Goal: Task Accomplishment & Management: Manage account settings

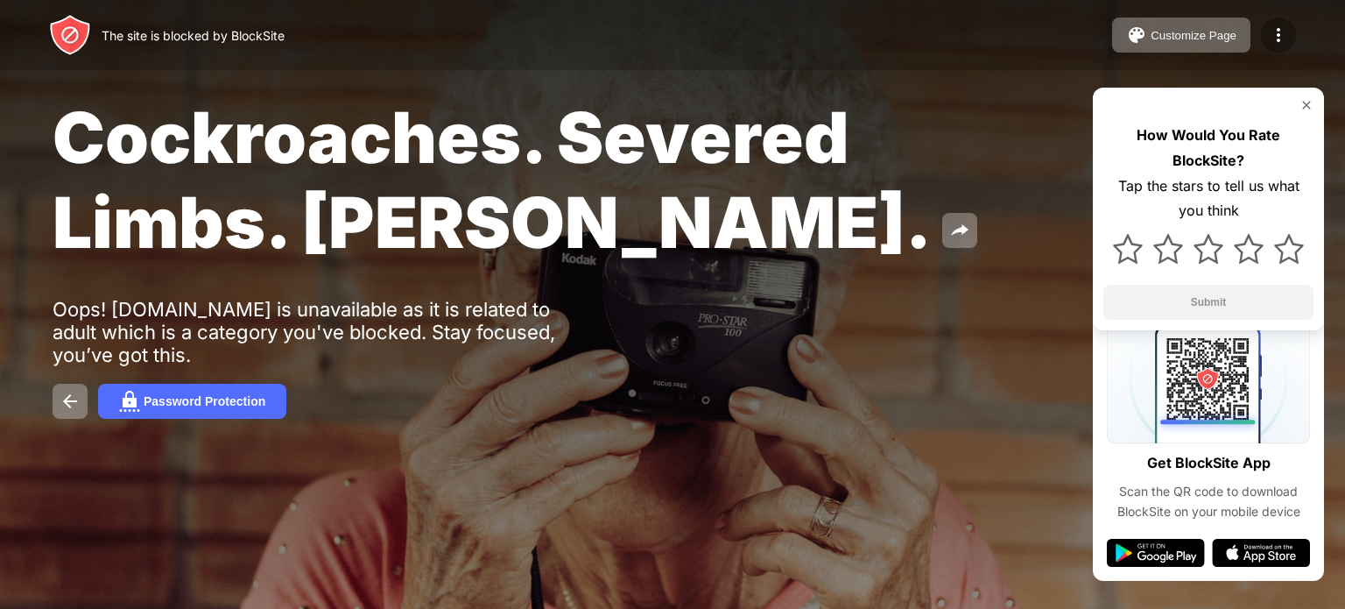
click at [1279, 38] on img at bounding box center [1278, 35] width 21 height 21
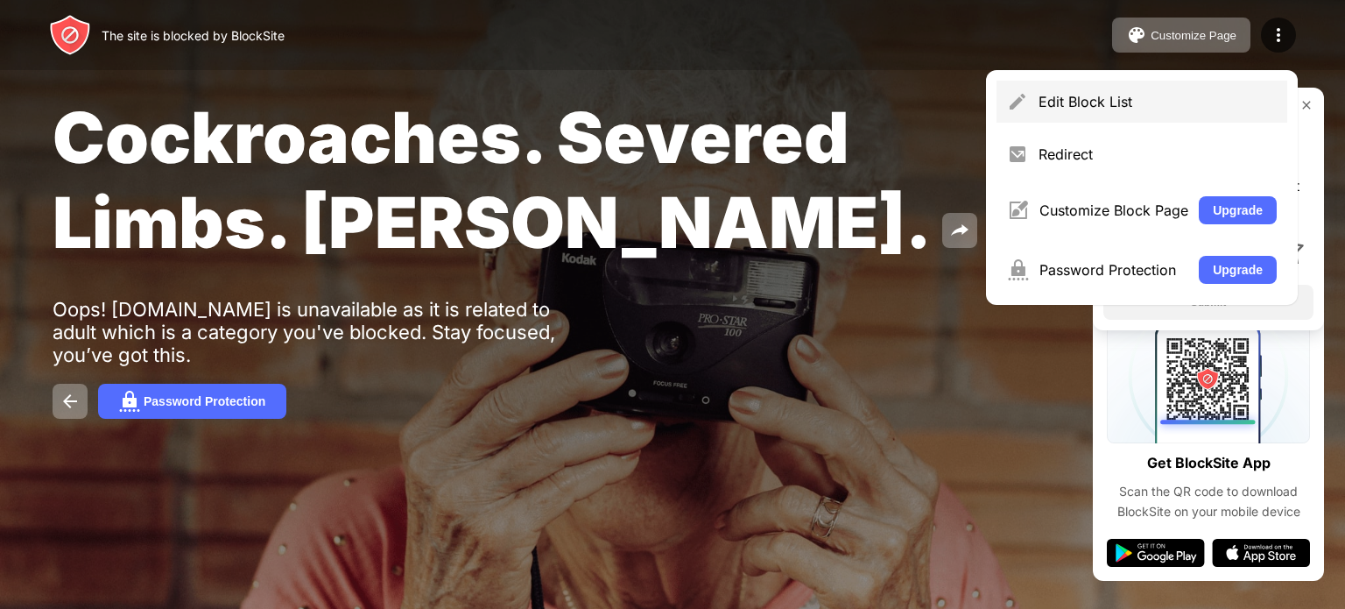
click at [1172, 99] on div "Edit Block List" at bounding box center [1158, 102] width 238 height 18
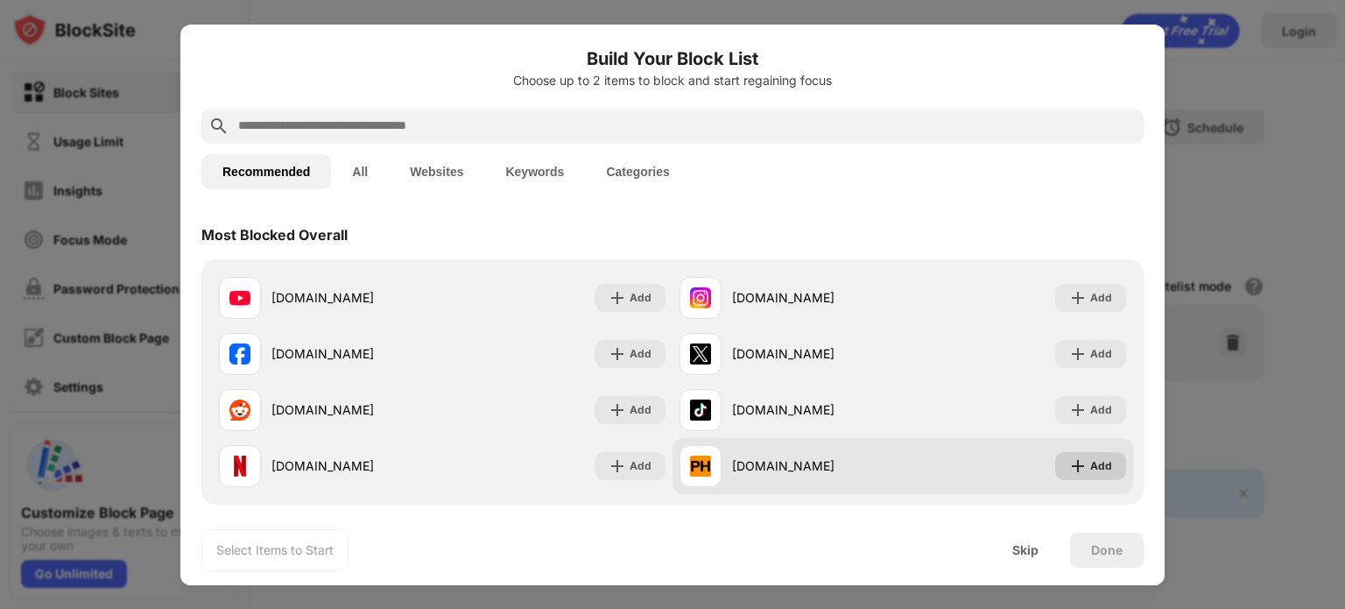
click at [1099, 468] on div "Add" at bounding box center [1101, 466] width 22 height 18
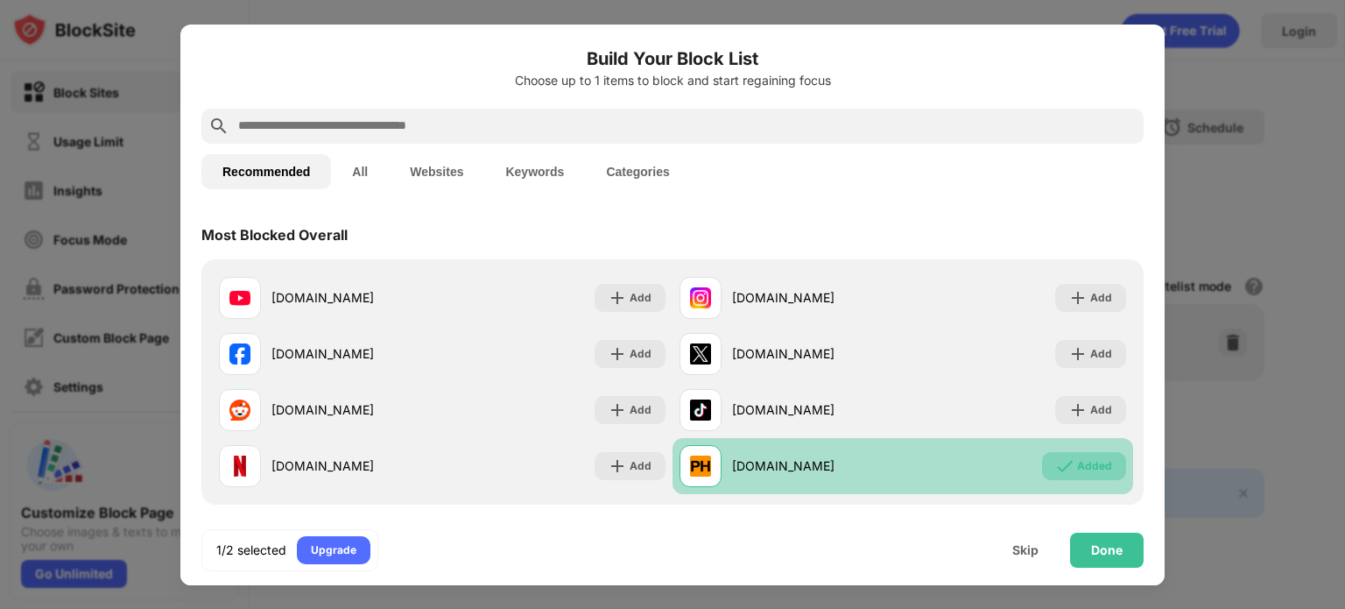
click at [1097, 469] on div "Added" at bounding box center [1094, 466] width 35 height 18
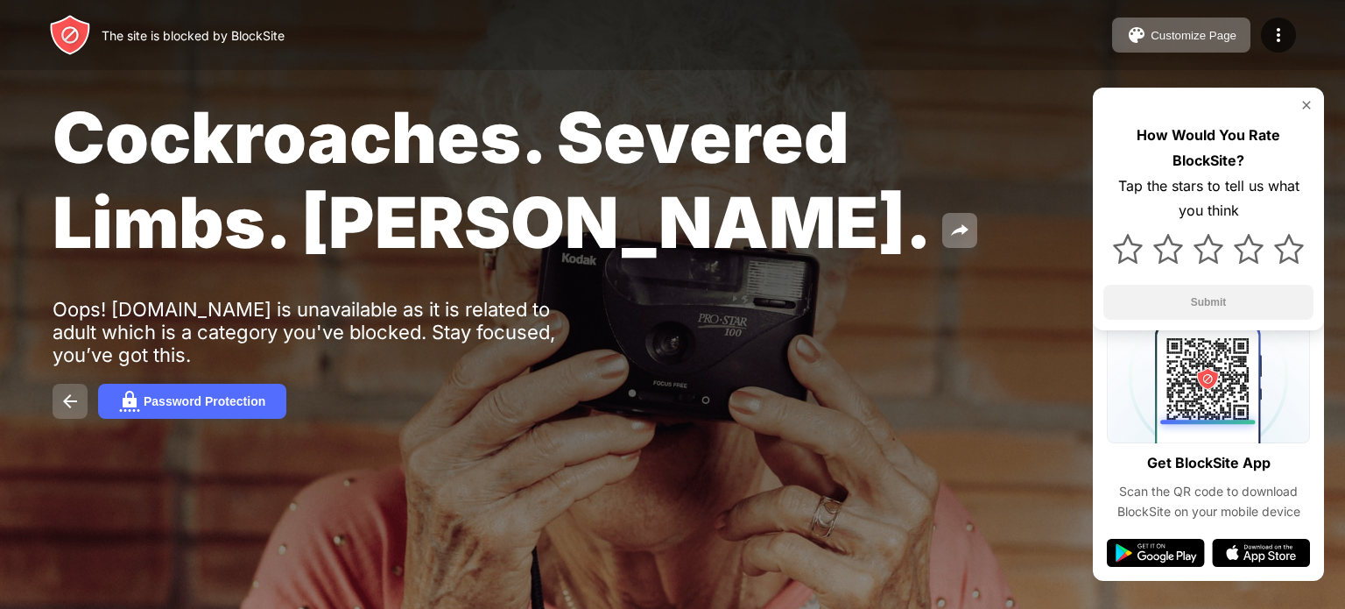
click at [68, 400] on img at bounding box center [70, 401] width 21 height 21
